Goal: Task Accomplishment & Management: Manage account settings

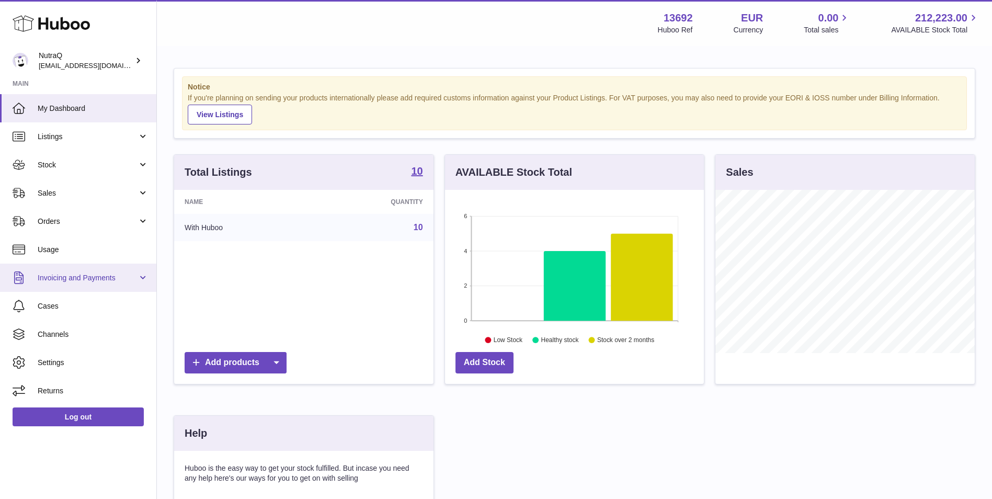
click at [138, 278] on link "Invoicing and Payments" at bounding box center [78, 278] width 156 height 28
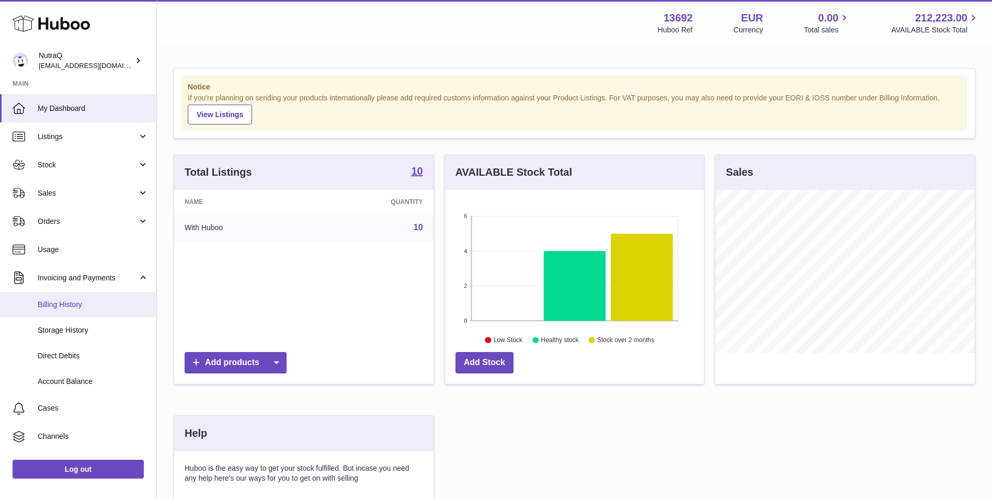
click at [87, 306] on span "Billing History" at bounding box center [93, 305] width 111 height 10
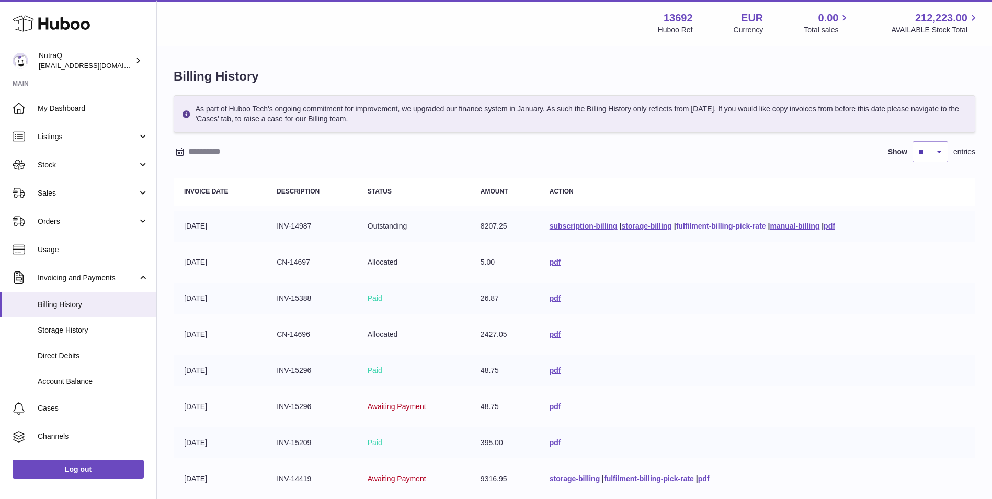
click at [711, 225] on link "fulfilment-billing-pick-rate" at bounding box center [721, 226] width 90 height 8
